Goal: Use online tool/utility: Utilize a website feature to perform a specific function

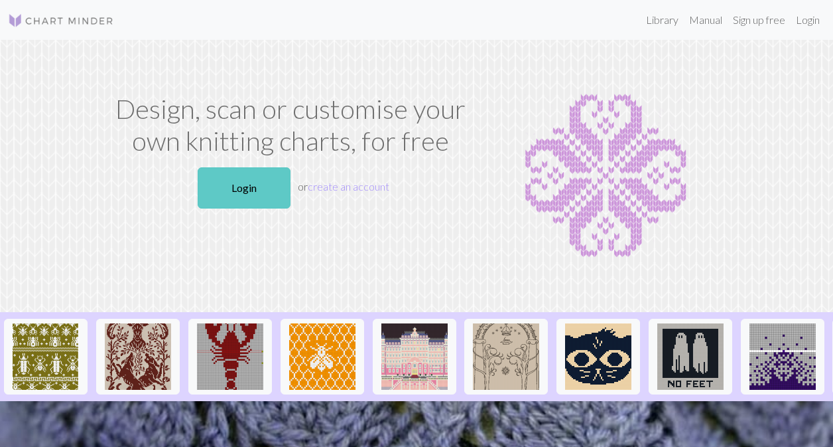
click at [221, 182] on link "Login" at bounding box center [244, 187] width 93 height 41
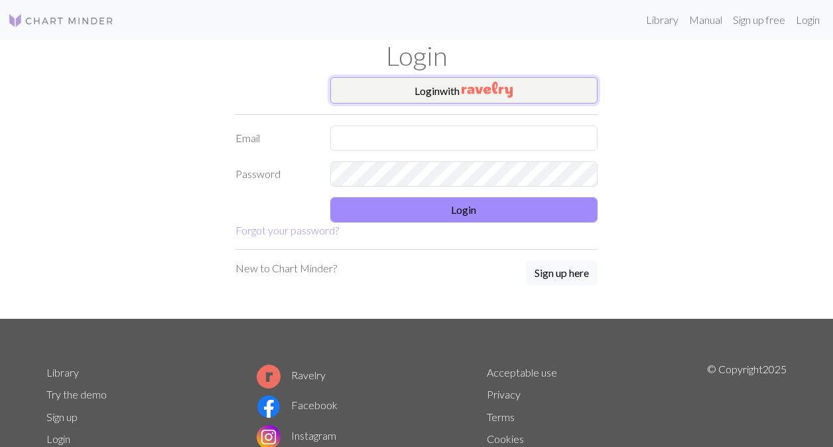
click at [437, 82] on button "Login with" at bounding box center [464, 90] width 268 height 27
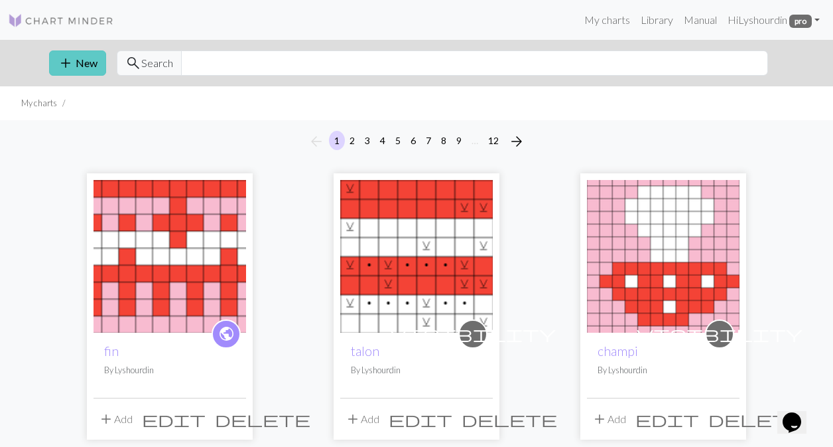
click at [82, 74] on button "add New" at bounding box center [77, 62] width 57 height 25
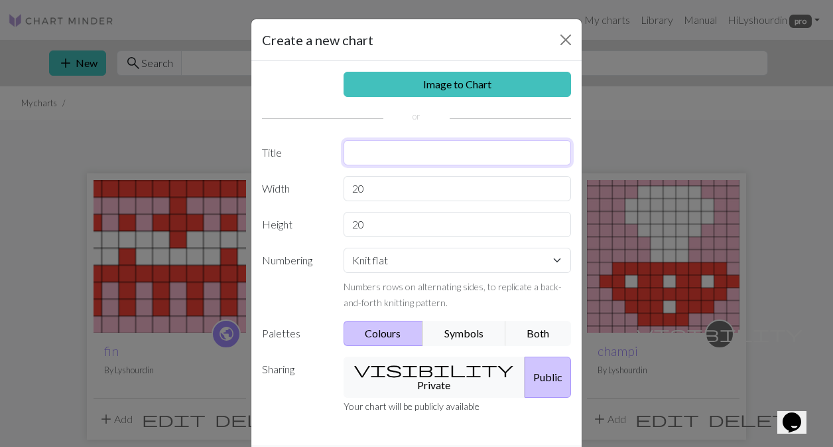
click at [384, 158] on input "text" at bounding box center [458, 152] width 228 height 25
type input "c"
type input "pommes"
drag, startPoint x: 376, startPoint y: 188, endPoint x: 302, endPoint y: 188, distance: 73.7
click at [306, 188] on div "Width 20" at bounding box center [416, 188] width 325 height 25
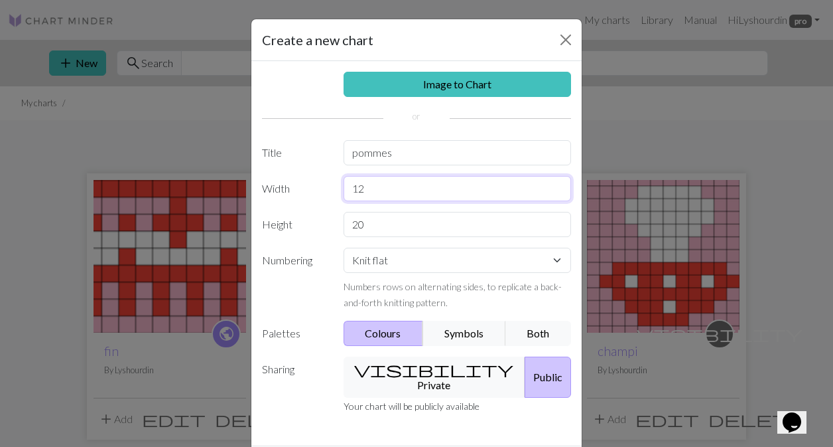
type input "12"
drag, startPoint x: 375, startPoint y: 226, endPoint x: 285, endPoint y: 226, distance: 90.2
click at [286, 226] on div "Height 20" at bounding box center [416, 224] width 325 height 25
type input "38"
click at [492, 262] on select "Knit flat Knit in the round Lace knitting Cross stitch" at bounding box center [458, 260] width 228 height 25
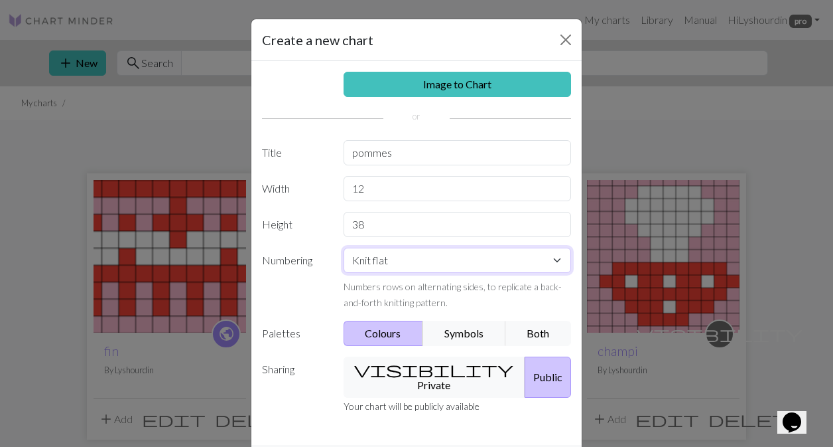
select select "round"
click at [344, 248] on select "Knit flat Knit in the round Lace knitting Cross stitch" at bounding box center [458, 260] width 228 height 25
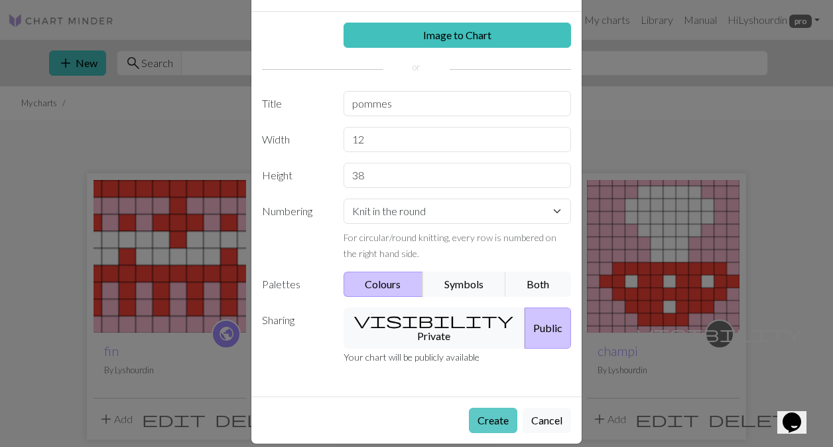
click at [506, 407] on button "Create" at bounding box center [493, 419] width 48 height 25
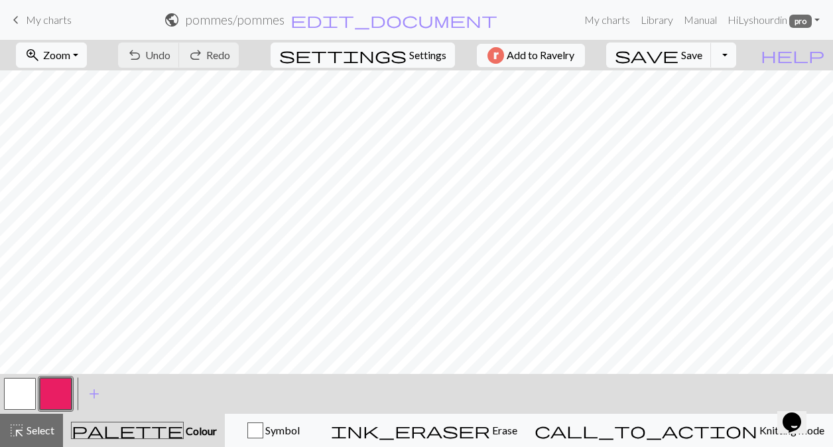
click at [54, 395] on button "button" at bounding box center [56, 394] width 32 height 32
click at [8, 394] on button "button" at bounding box center [20, 394] width 32 height 32
click at [18, 394] on button "button" at bounding box center [20, 394] width 32 height 32
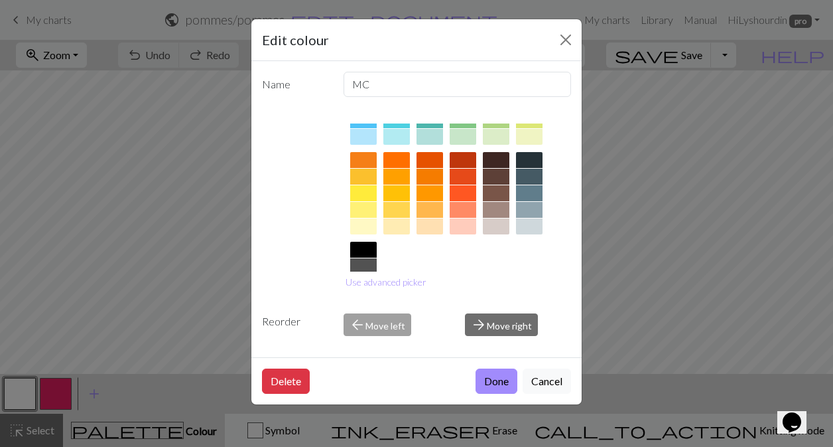
scroll to position [162, 0]
click at [524, 179] on div at bounding box center [529, 176] width 27 height 16
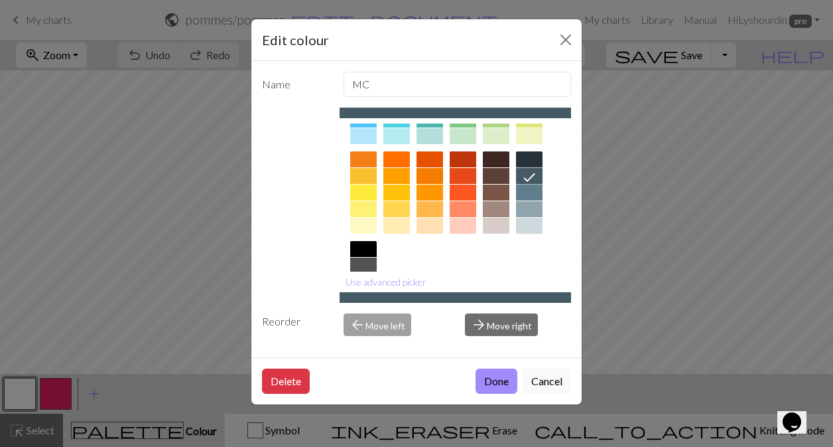
click at [354, 266] on div at bounding box center [363, 265] width 27 height 16
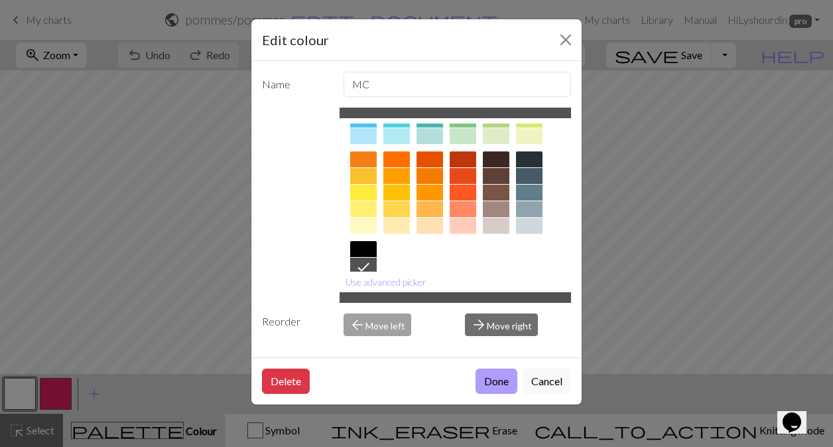
click at [494, 380] on button "Done" at bounding box center [497, 380] width 42 height 25
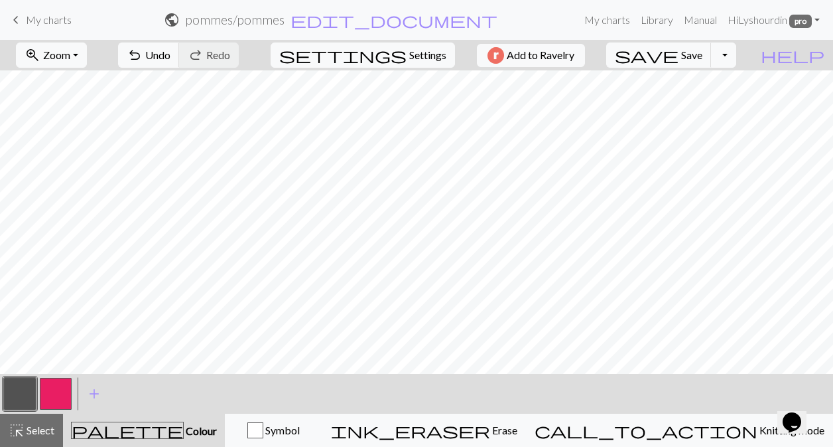
click at [56, 390] on button "button" at bounding box center [56, 394] width 32 height 32
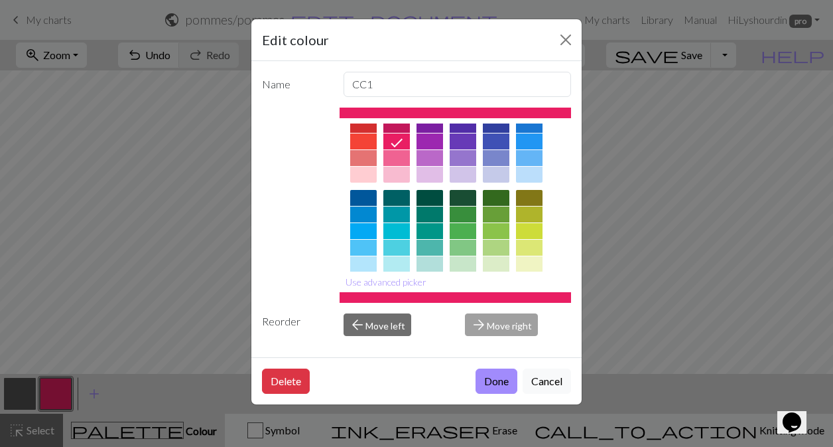
scroll to position [36, 0]
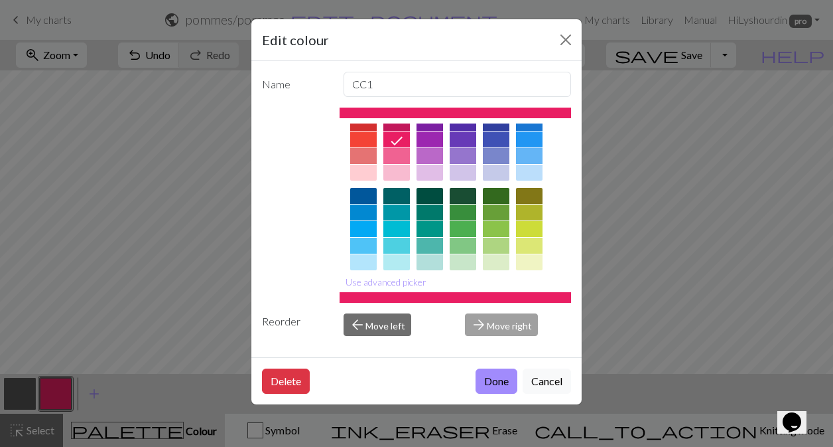
click at [401, 248] on div at bounding box center [397, 246] width 27 height 16
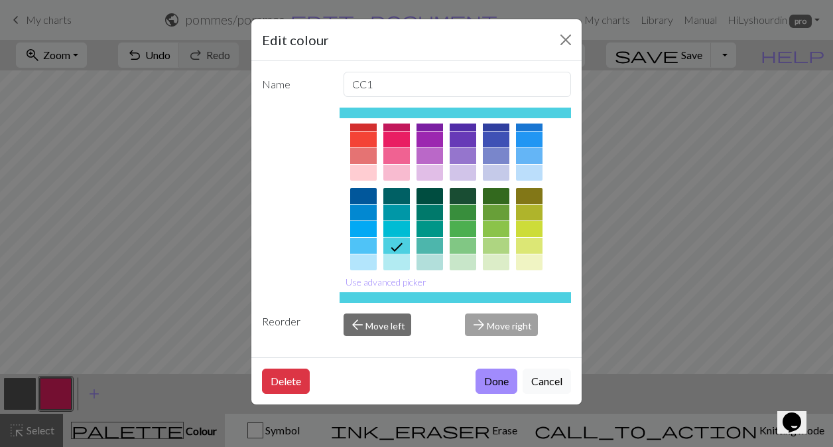
click at [489, 382] on button "Done" at bounding box center [497, 380] width 42 height 25
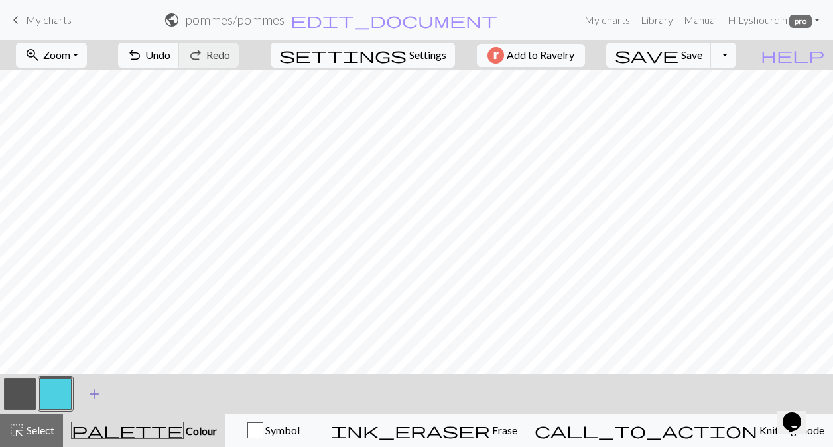
click at [102, 388] on button "add Add a colour" at bounding box center [94, 393] width 33 height 33
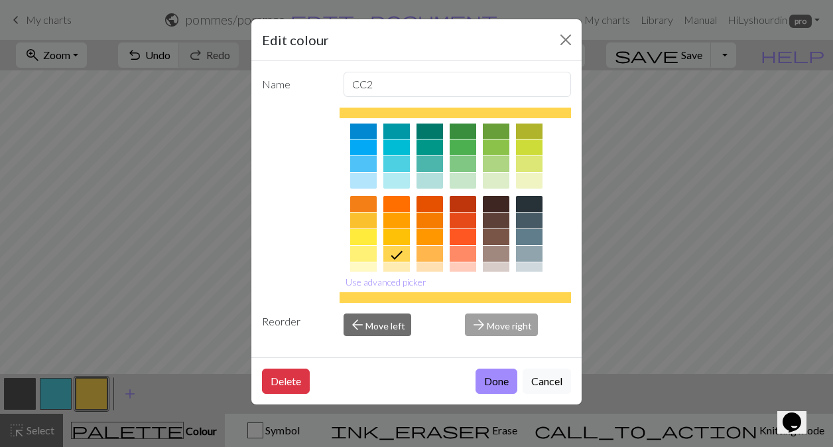
scroll to position [121, 0]
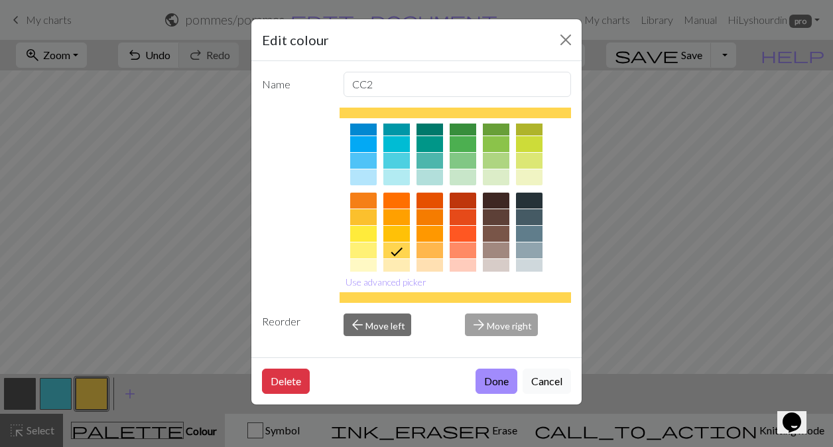
click at [432, 227] on div at bounding box center [430, 234] width 27 height 16
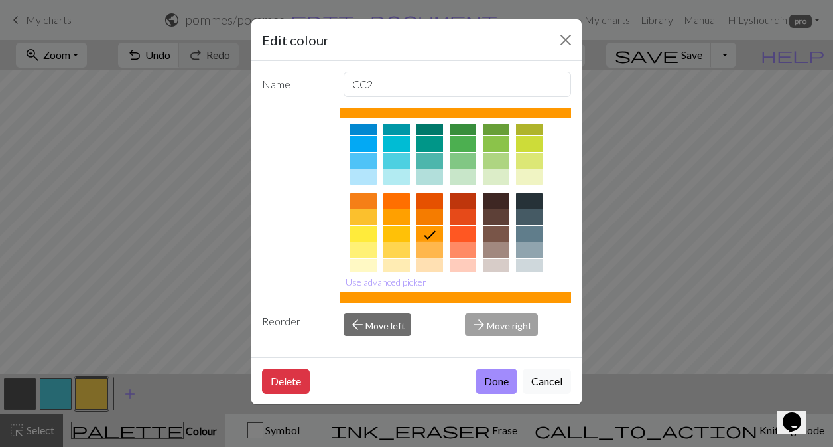
click at [429, 252] on div at bounding box center [430, 250] width 27 height 16
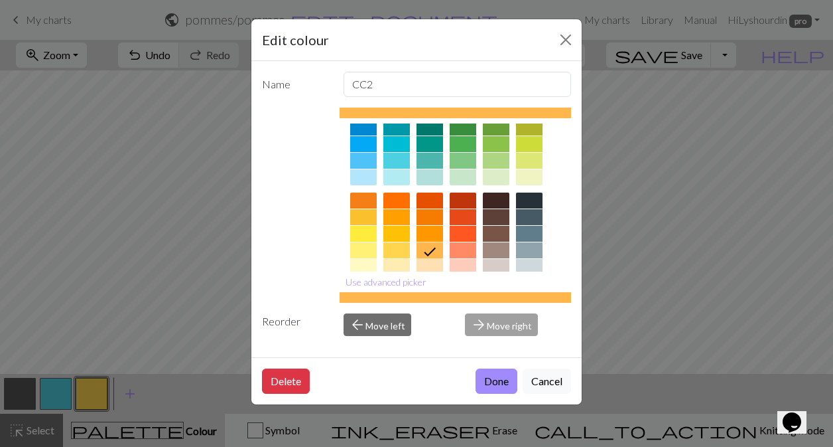
click at [429, 234] on div at bounding box center [430, 234] width 27 height 16
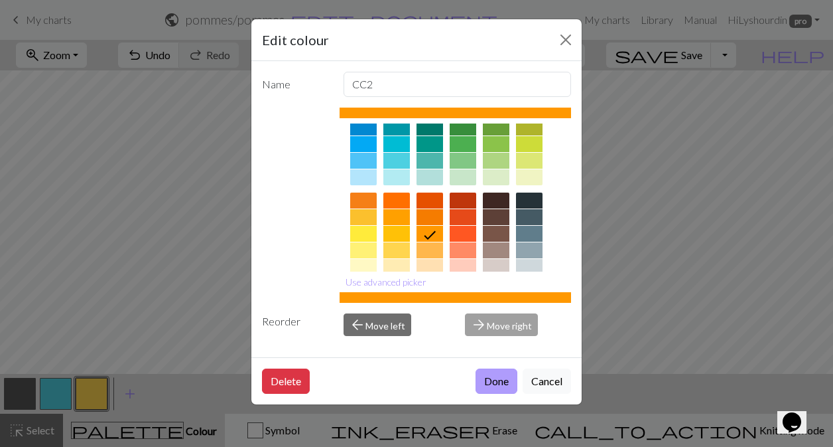
click at [496, 381] on button "Done" at bounding box center [497, 380] width 42 height 25
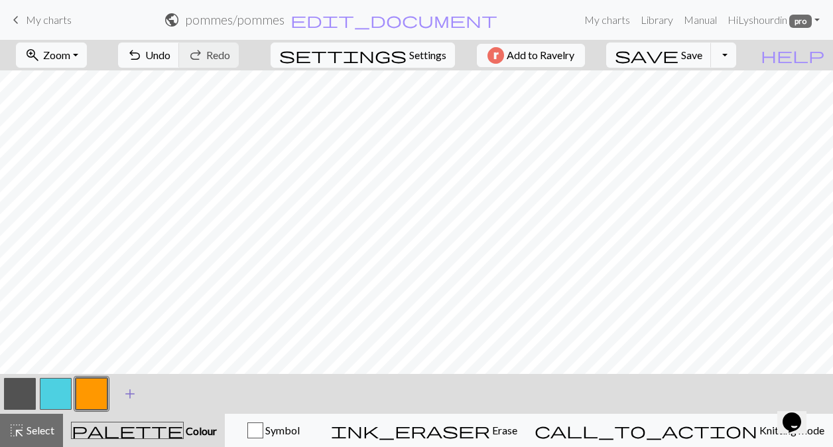
click at [133, 390] on span "add" at bounding box center [130, 393] width 16 height 19
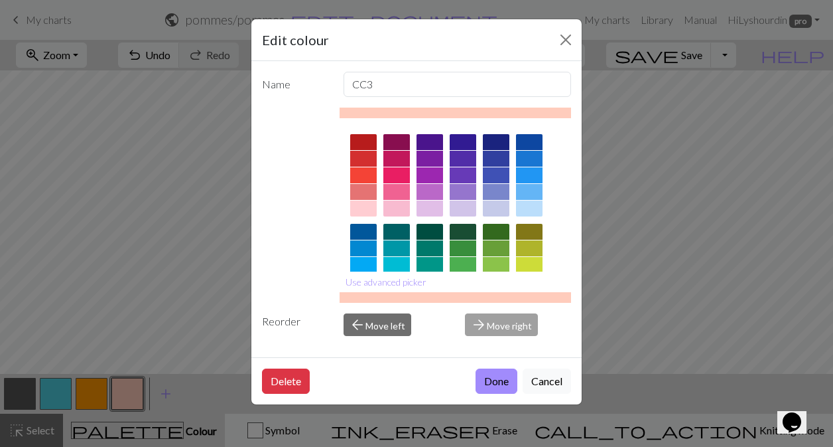
click at [396, 204] on div at bounding box center [397, 208] width 27 height 16
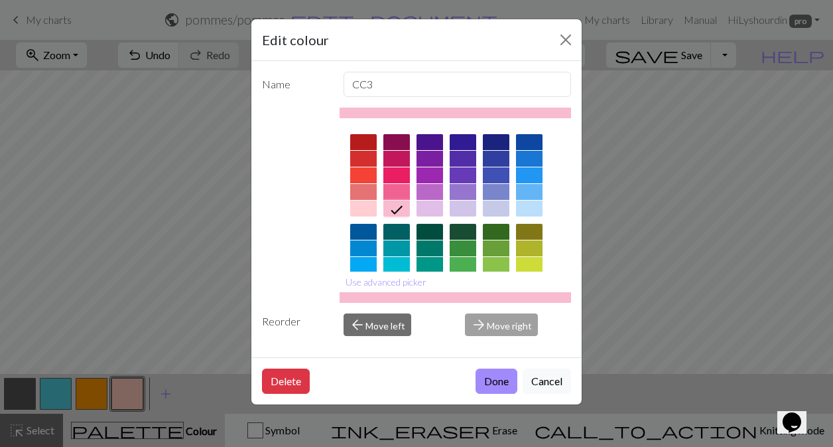
click at [396, 187] on div at bounding box center [397, 192] width 27 height 16
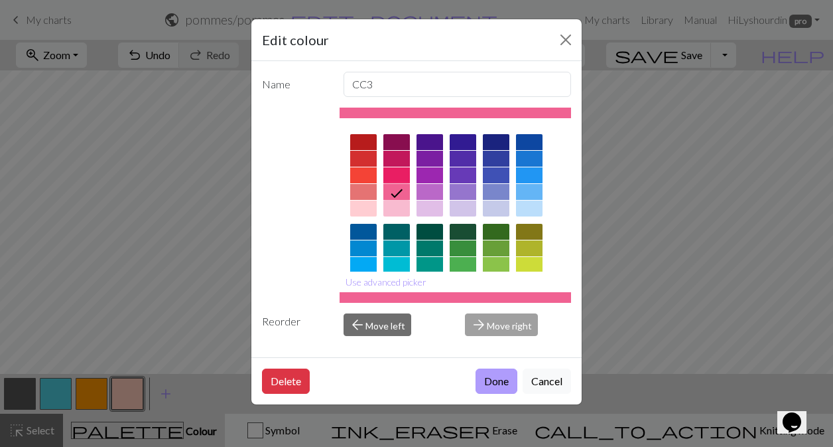
click at [494, 381] on button "Done" at bounding box center [497, 380] width 42 height 25
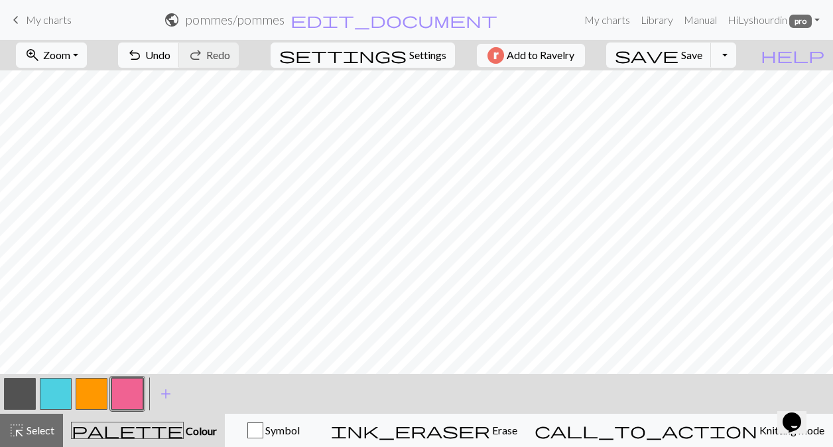
scroll to position [117, 0]
click at [62, 389] on button "button" at bounding box center [56, 394] width 32 height 32
click at [86, 399] on button "button" at bounding box center [92, 394] width 32 height 32
click at [27, 388] on button "button" at bounding box center [20, 394] width 32 height 32
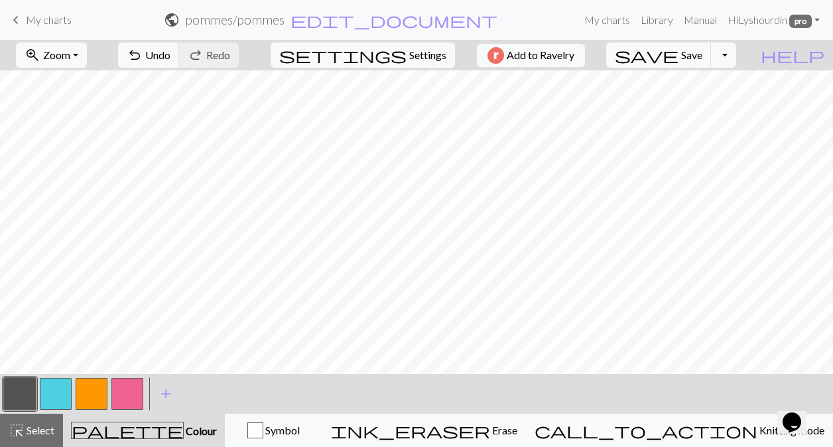
click at [96, 399] on button "button" at bounding box center [92, 394] width 32 height 32
click at [58, 388] on button "button" at bounding box center [56, 394] width 32 height 32
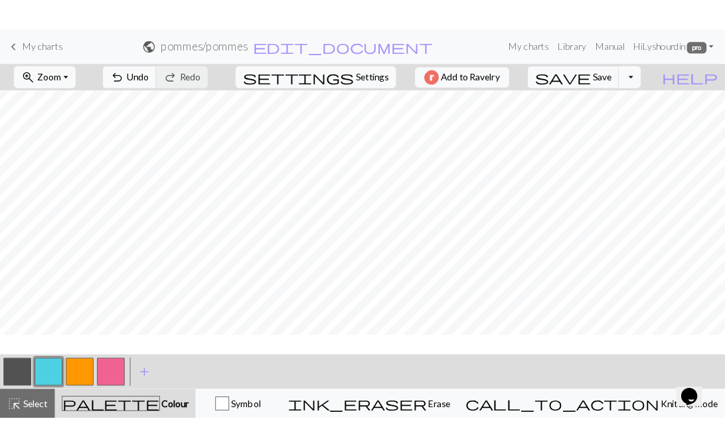
scroll to position [0, 0]
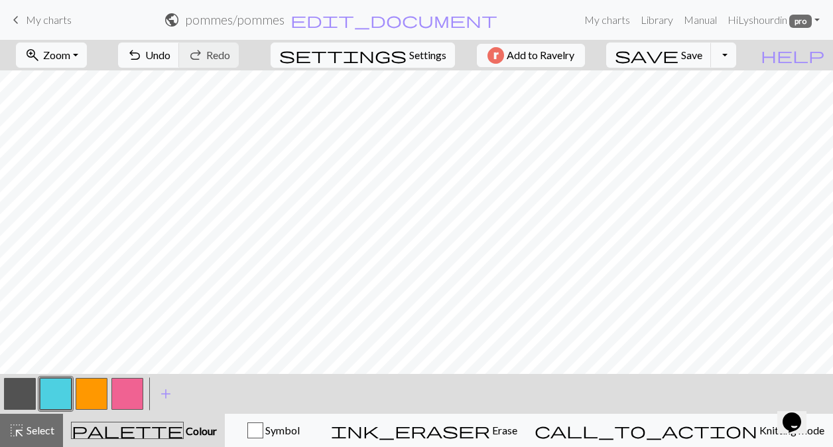
click at [137, 392] on button "button" at bounding box center [127, 394] width 32 height 32
click at [16, 397] on button "button" at bounding box center [20, 394] width 32 height 32
click at [703, 54] on span "Save" at bounding box center [692, 54] width 21 height 13
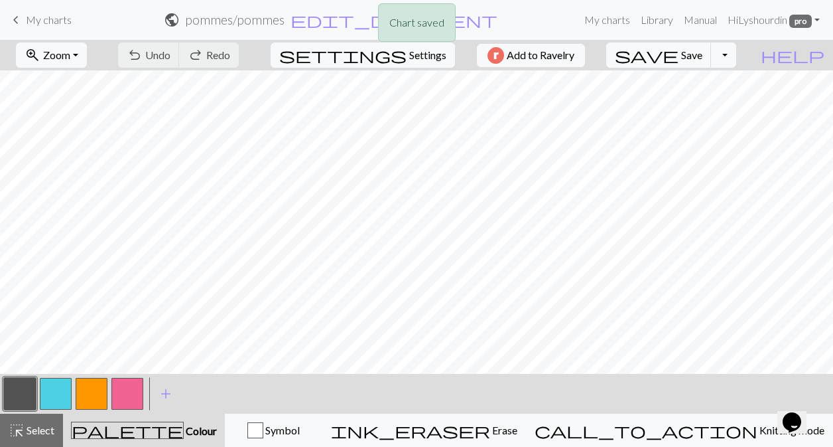
click at [750, 52] on div "Chart saved" at bounding box center [416, 26] width 833 height 52
click at [737, 52] on button "Toggle Dropdown" at bounding box center [723, 54] width 25 height 25
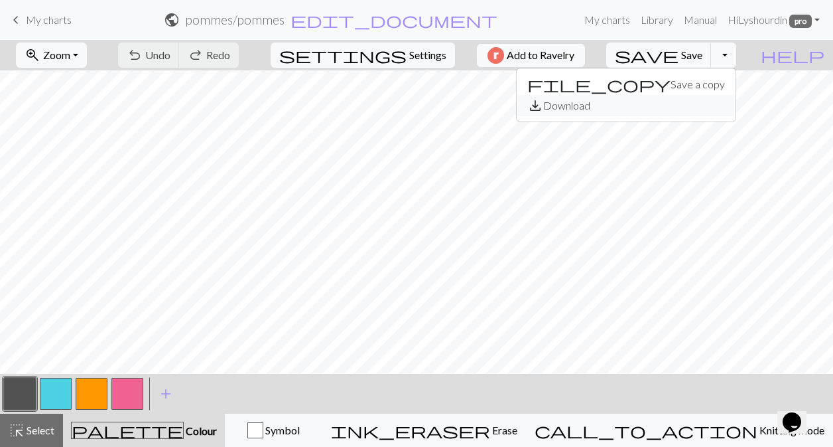
click at [717, 102] on button "save_alt Download" at bounding box center [626, 105] width 219 height 21
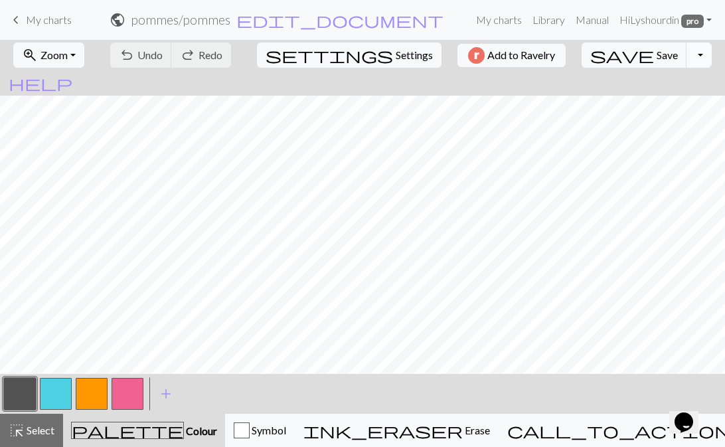
click at [686, 48] on button "Toggle Dropdown" at bounding box center [698, 54] width 25 height 25
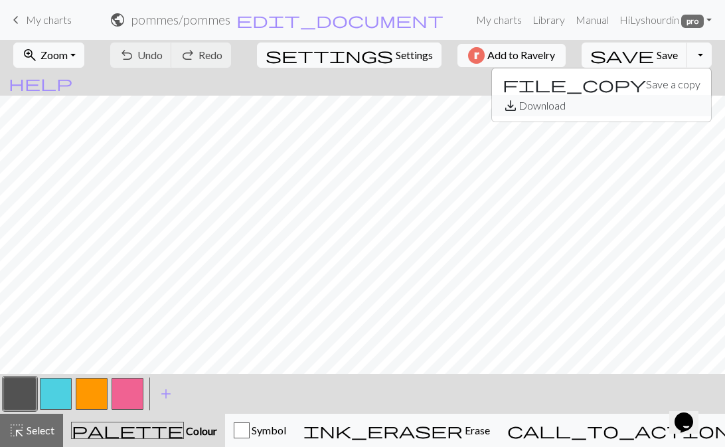
click at [618, 101] on button "save_alt Download" at bounding box center [601, 105] width 219 height 21
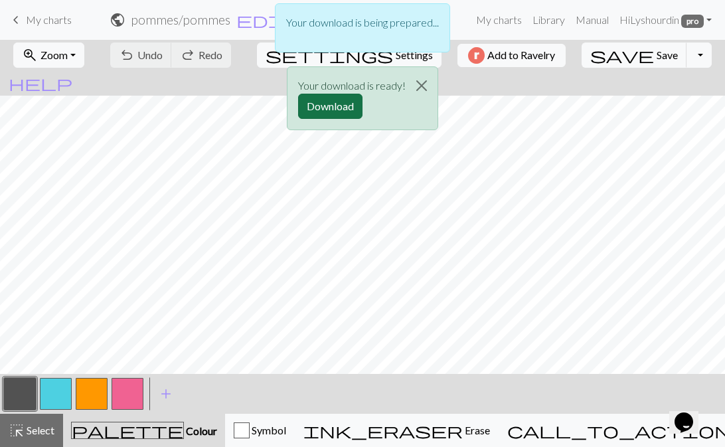
click at [330, 103] on button "Download" at bounding box center [330, 106] width 64 height 25
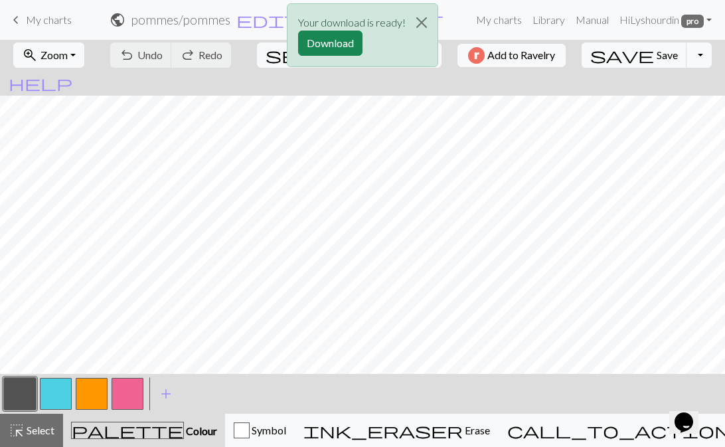
click at [55, 15] on div "Your download is ready! Download" at bounding box center [362, 39] width 725 height 78
click at [426, 17] on button "Close" at bounding box center [421, 22] width 32 height 37
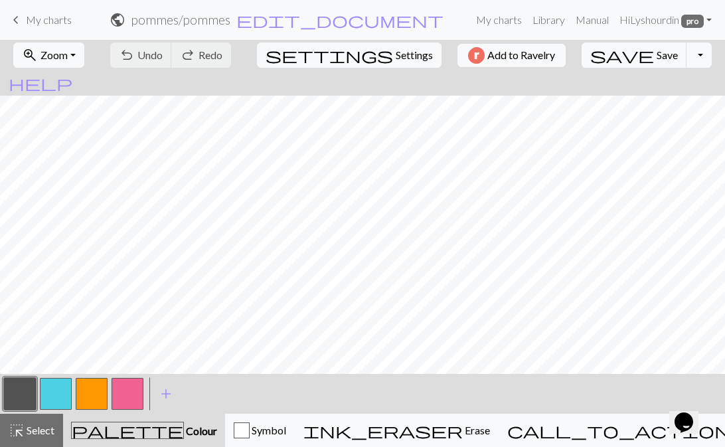
click at [40, 19] on span "My charts" at bounding box center [49, 19] width 46 height 13
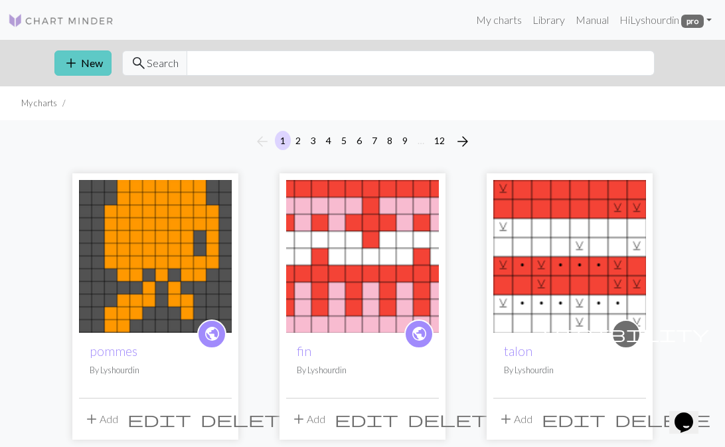
click at [78, 66] on span "add" at bounding box center [71, 63] width 16 height 19
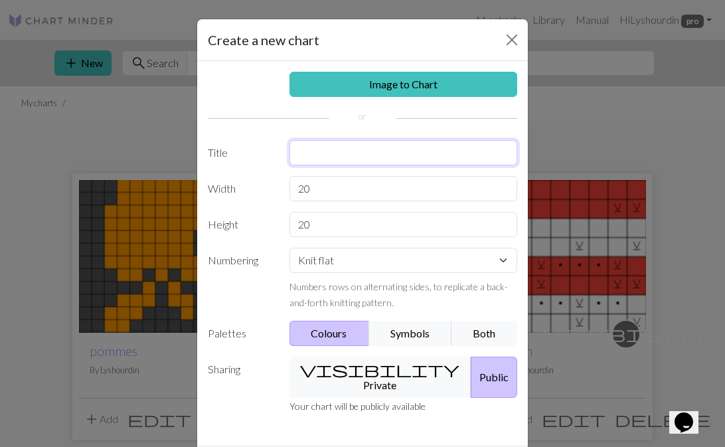
click at [340, 155] on input "text" at bounding box center [403, 152] width 228 height 25
type input "bout"
click at [335, 193] on input "20" at bounding box center [403, 188] width 228 height 25
drag, startPoint x: 323, startPoint y: 192, endPoint x: 285, endPoint y: 192, distance: 38.5
click at [285, 192] on div "20" at bounding box center [403, 188] width 244 height 25
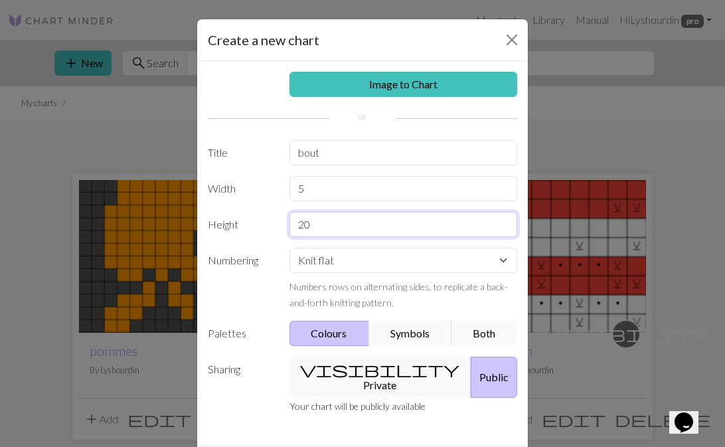
drag, startPoint x: 323, startPoint y: 232, endPoint x: 269, endPoint y: 232, distance: 53.8
click at [270, 232] on div "Height 20" at bounding box center [362, 224] width 325 height 25
drag, startPoint x: 314, startPoint y: 196, endPoint x: 270, endPoint y: 196, distance: 43.8
click at [273, 196] on div "Width 5" at bounding box center [362, 188] width 325 height 25
type input "5"
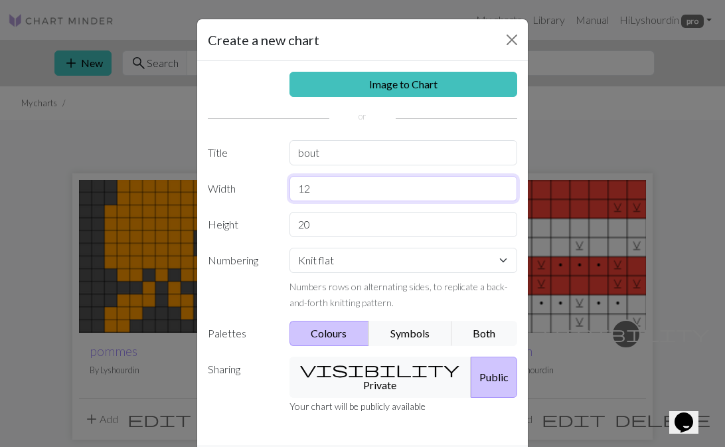
type input "12"
drag, startPoint x: 339, startPoint y: 224, endPoint x: 234, endPoint y: 224, distance: 105.5
click at [235, 224] on div "Height 20" at bounding box center [362, 224] width 325 height 25
type input "5"
click at [306, 264] on select "Knit flat Knit in the round Lace knitting Cross stitch" at bounding box center [403, 260] width 228 height 25
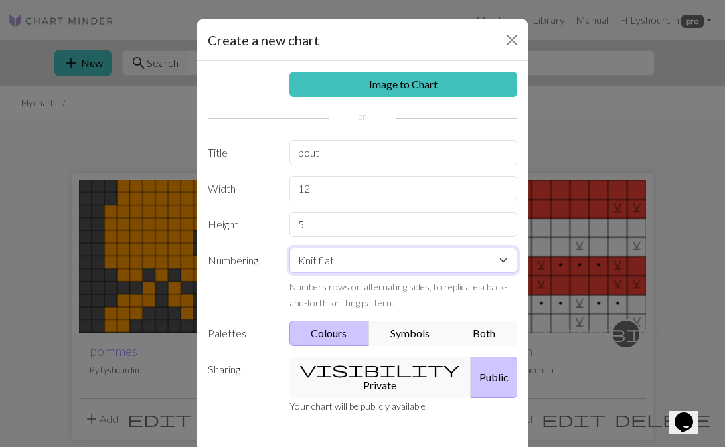
select select "round"
click at [289, 248] on select "Knit flat Knit in the round Lace knitting Cross stitch" at bounding box center [403, 260] width 228 height 25
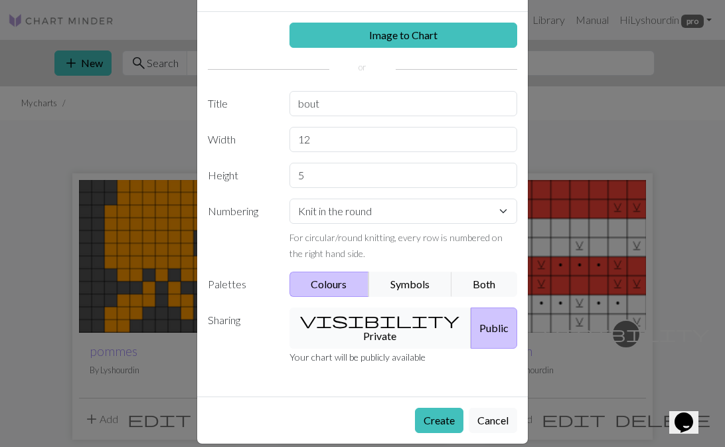
click at [365, 311] on button "visibility Private" at bounding box center [380, 327] width 182 height 41
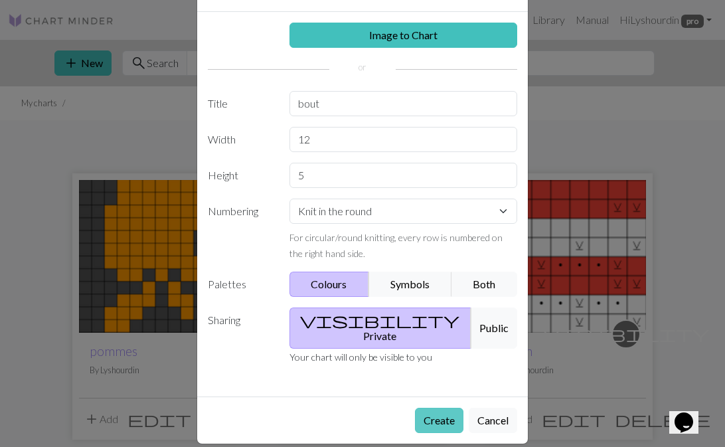
click at [443, 407] on button "Create" at bounding box center [439, 419] width 48 height 25
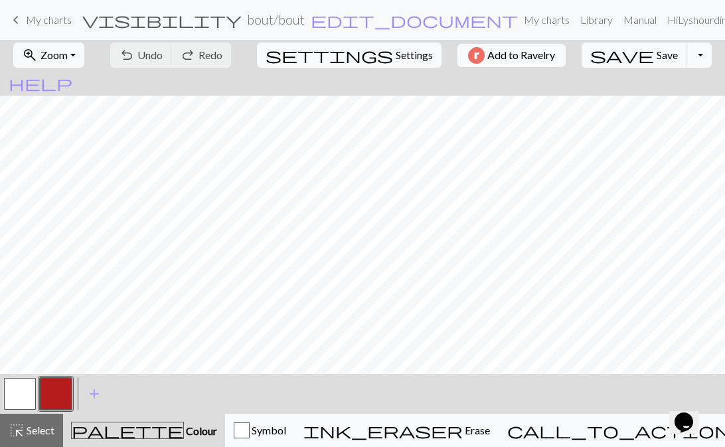
click at [18, 390] on button "button" at bounding box center [20, 394] width 32 height 32
click at [19, 391] on button "button" at bounding box center [20, 394] width 32 height 32
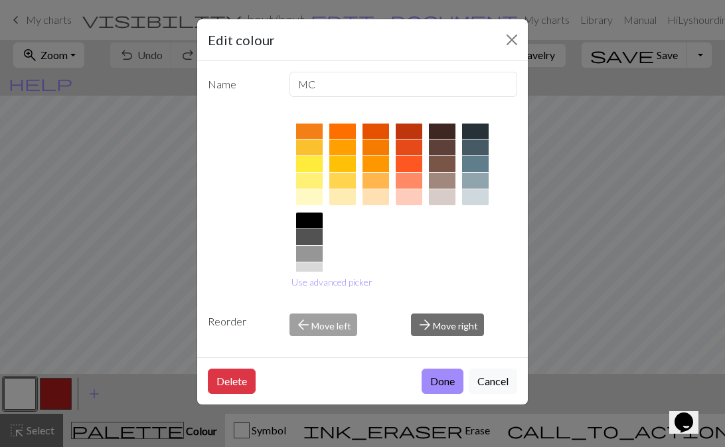
scroll to position [190, 0]
click at [317, 236] on div at bounding box center [309, 238] width 27 height 16
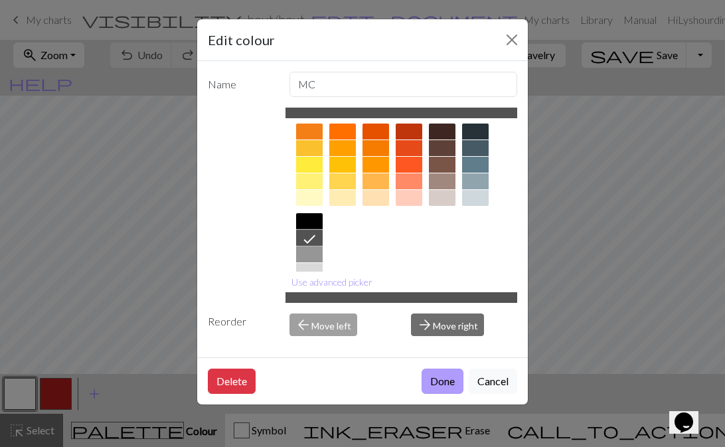
click at [449, 381] on button "Done" at bounding box center [442, 380] width 42 height 25
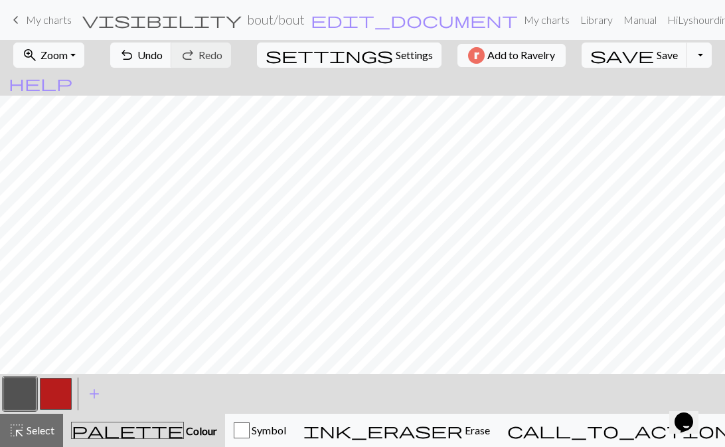
click at [48, 402] on button "button" at bounding box center [56, 394] width 32 height 32
click at [48, 401] on button "button" at bounding box center [56, 394] width 32 height 32
click at [60, 387] on button "button" at bounding box center [56, 394] width 32 height 32
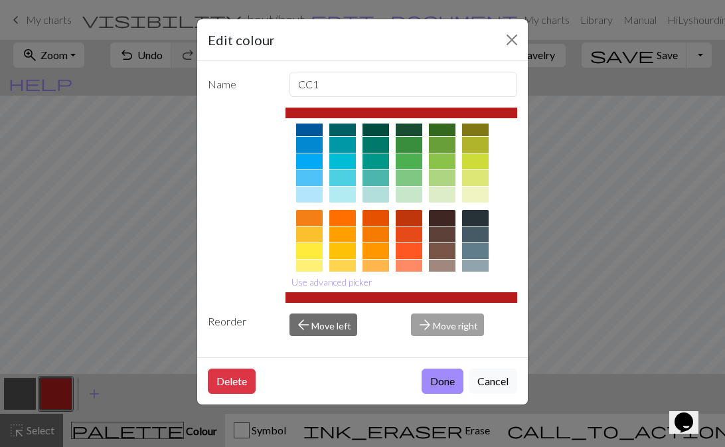
scroll to position [106, 0]
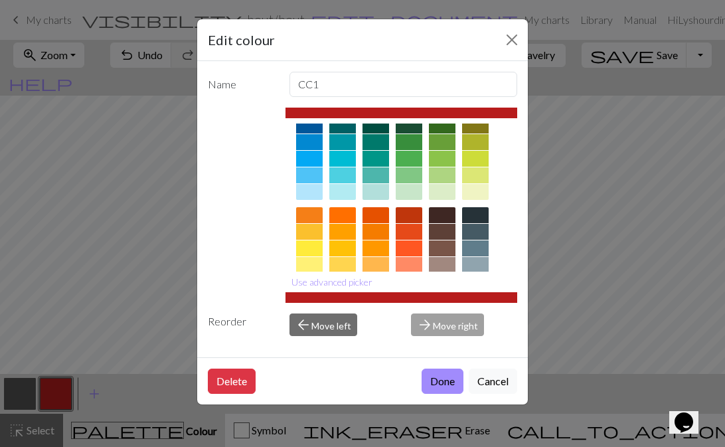
click at [362, 244] on div at bounding box center [375, 248] width 27 height 16
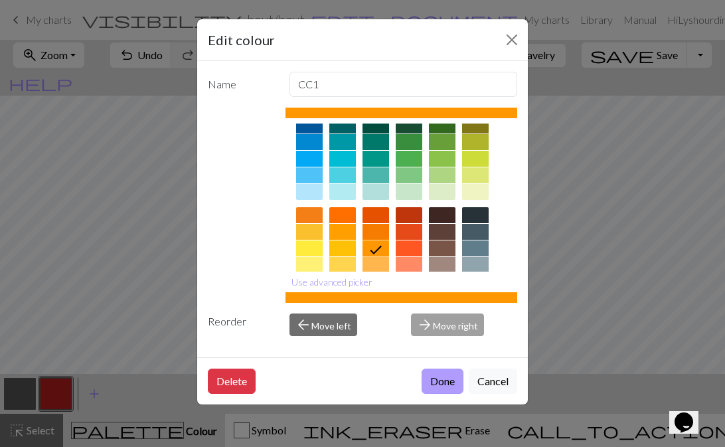
click at [432, 373] on button "Done" at bounding box center [442, 380] width 42 height 25
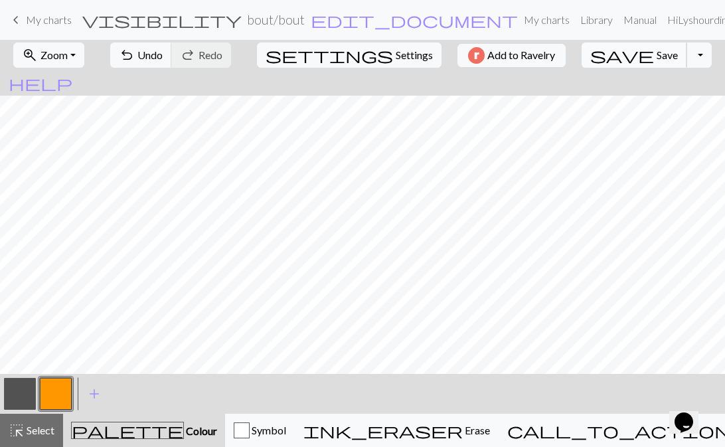
click at [656, 58] on span "Save" at bounding box center [666, 54] width 21 height 13
click at [686, 58] on button "Toggle Dropdown" at bounding box center [698, 54] width 25 height 25
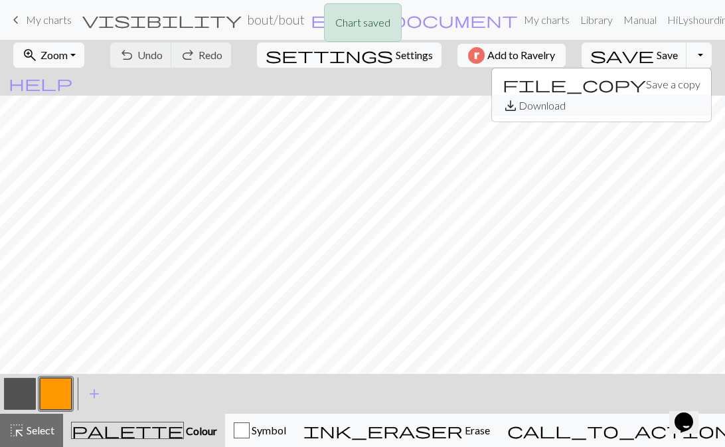
click at [634, 107] on button "save_alt Download" at bounding box center [601, 105] width 219 height 21
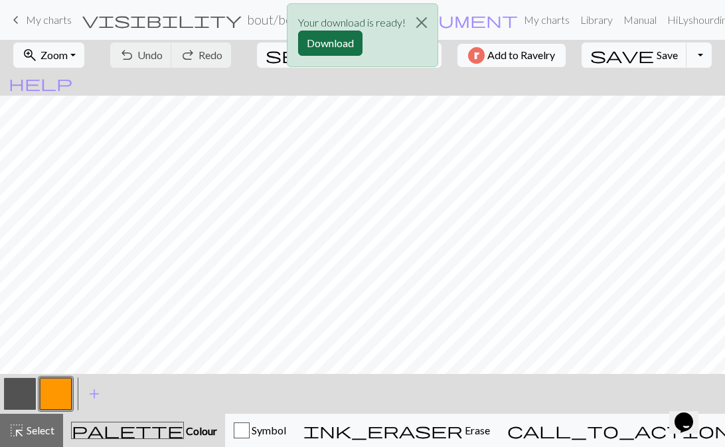
click at [328, 43] on button "Download" at bounding box center [330, 43] width 64 height 25
